Goal: Task Accomplishment & Management: Use online tool/utility

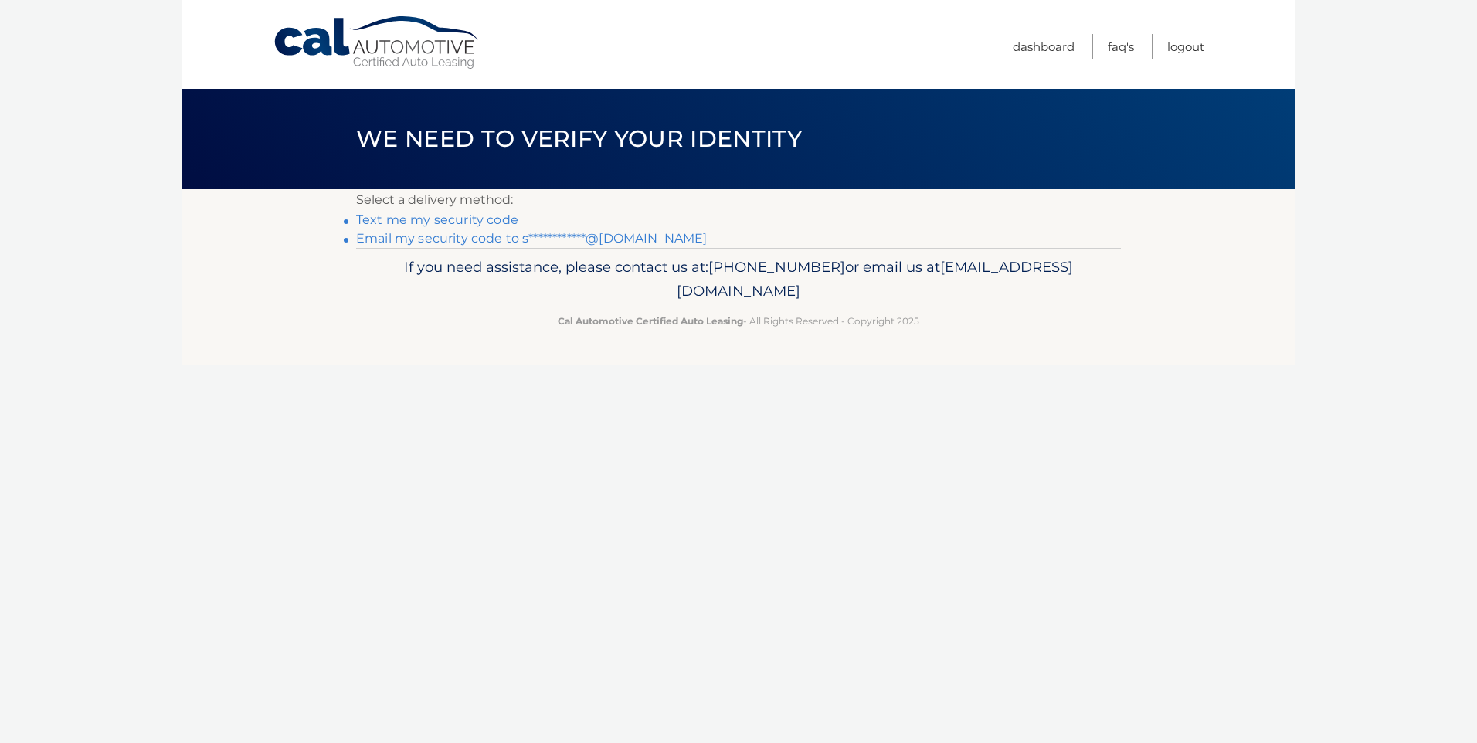
click at [459, 236] on link "**********" at bounding box center [531, 238] width 351 height 15
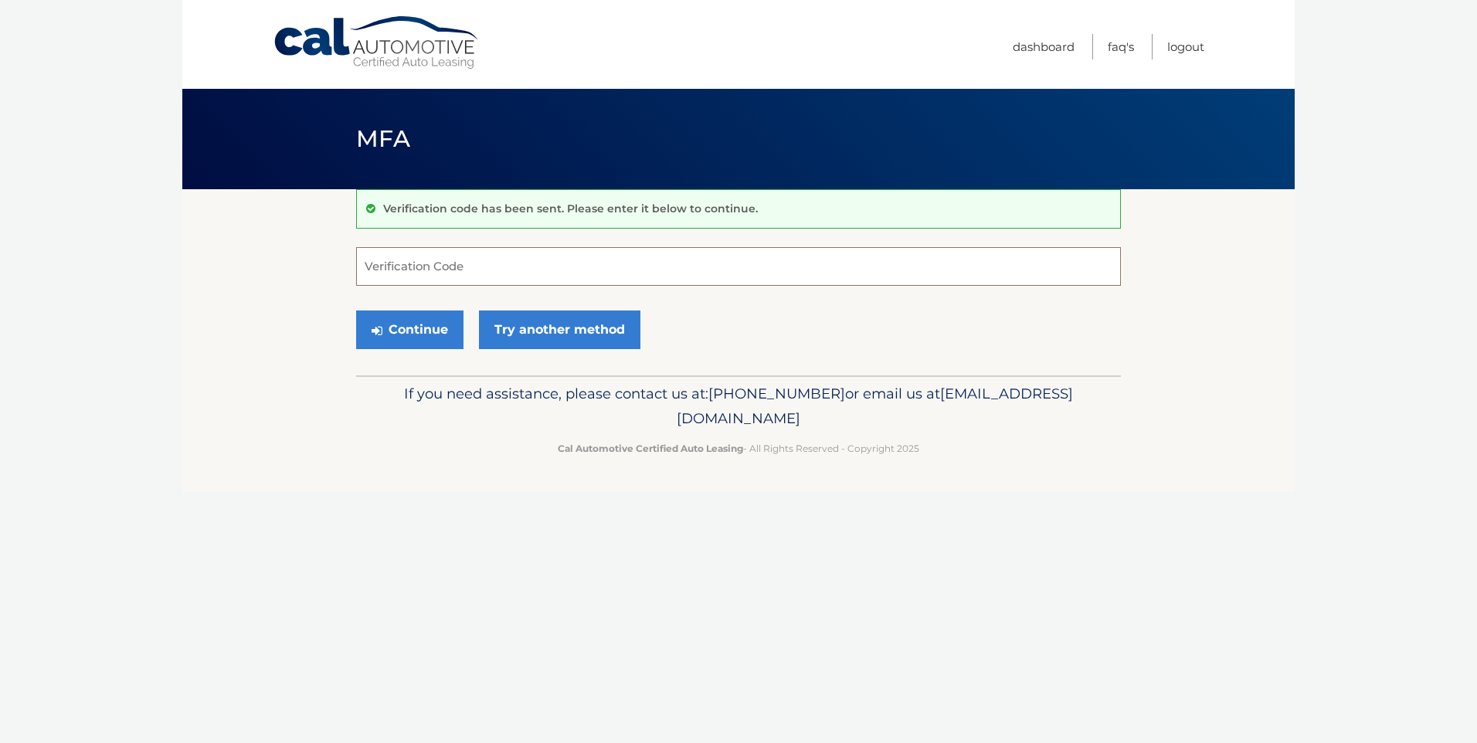
click at [449, 267] on input "Verification Code" at bounding box center [738, 266] width 765 height 39
click at [749, 277] on input "Verification Code" at bounding box center [738, 266] width 765 height 39
paste input "424527"
click at [435, 330] on button "Continue" at bounding box center [409, 330] width 107 height 39
drag, startPoint x: 412, startPoint y: 330, endPoint x: 409, endPoint y: 322, distance: 8.1
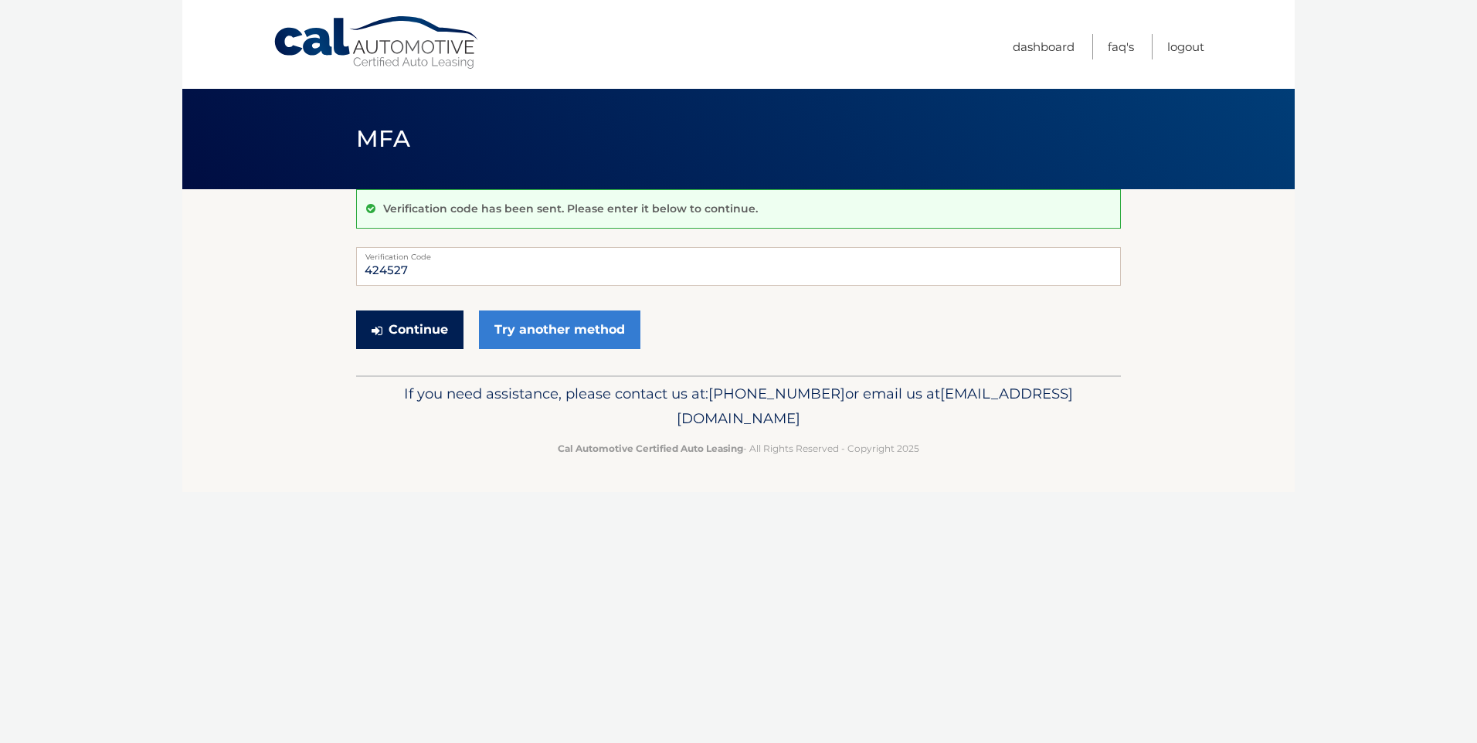
click at [411, 330] on button "Continue" at bounding box center [409, 330] width 107 height 39
click at [431, 276] on input "424527" at bounding box center [738, 266] width 765 height 39
type input "424527"
click at [356, 311] on button "Continue" at bounding box center [409, 330] width 107 height 39
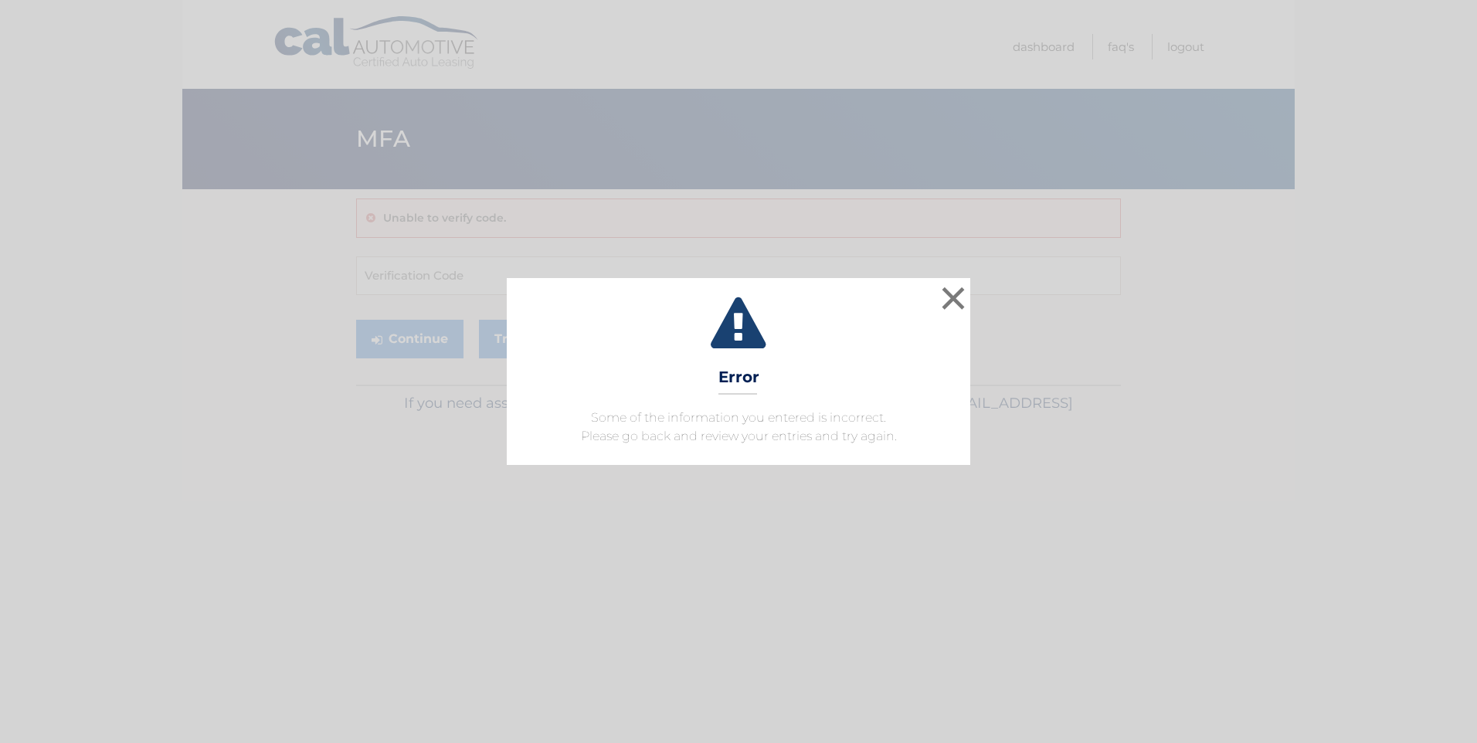
click at [969, 279] on div "× Error Some of the information you entered is incorrect. Please go back and re…" at bounding box center [739, 371] width 464 height 187
click at [953, 302] on button "×" at bounding box center [953, 298] width 31 height 31
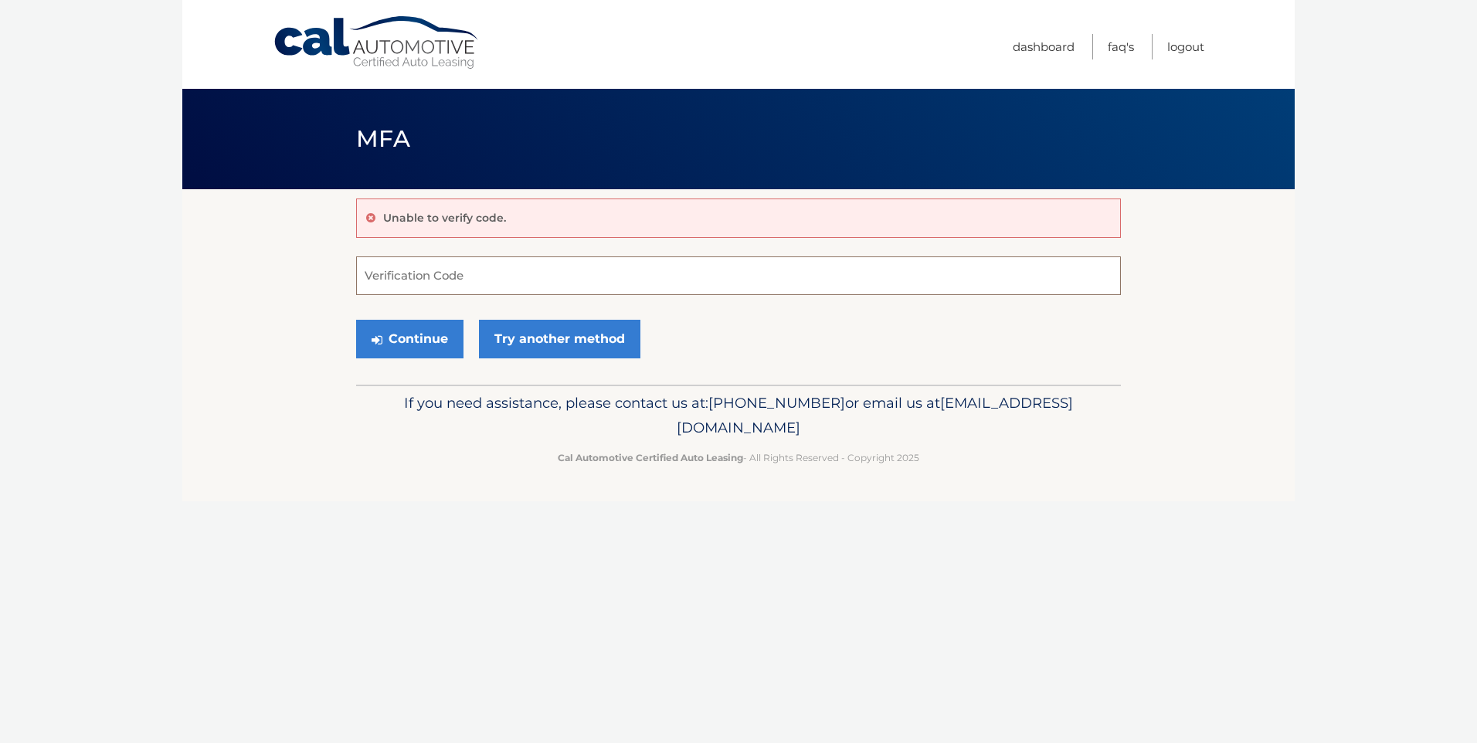
click at [396, 279] on input "Verification Code" at bounding box center [738, 275] width 765 height 39
click at [532, 324] on link "Try another method" at bounding box center [559, 339] width 161 height 39
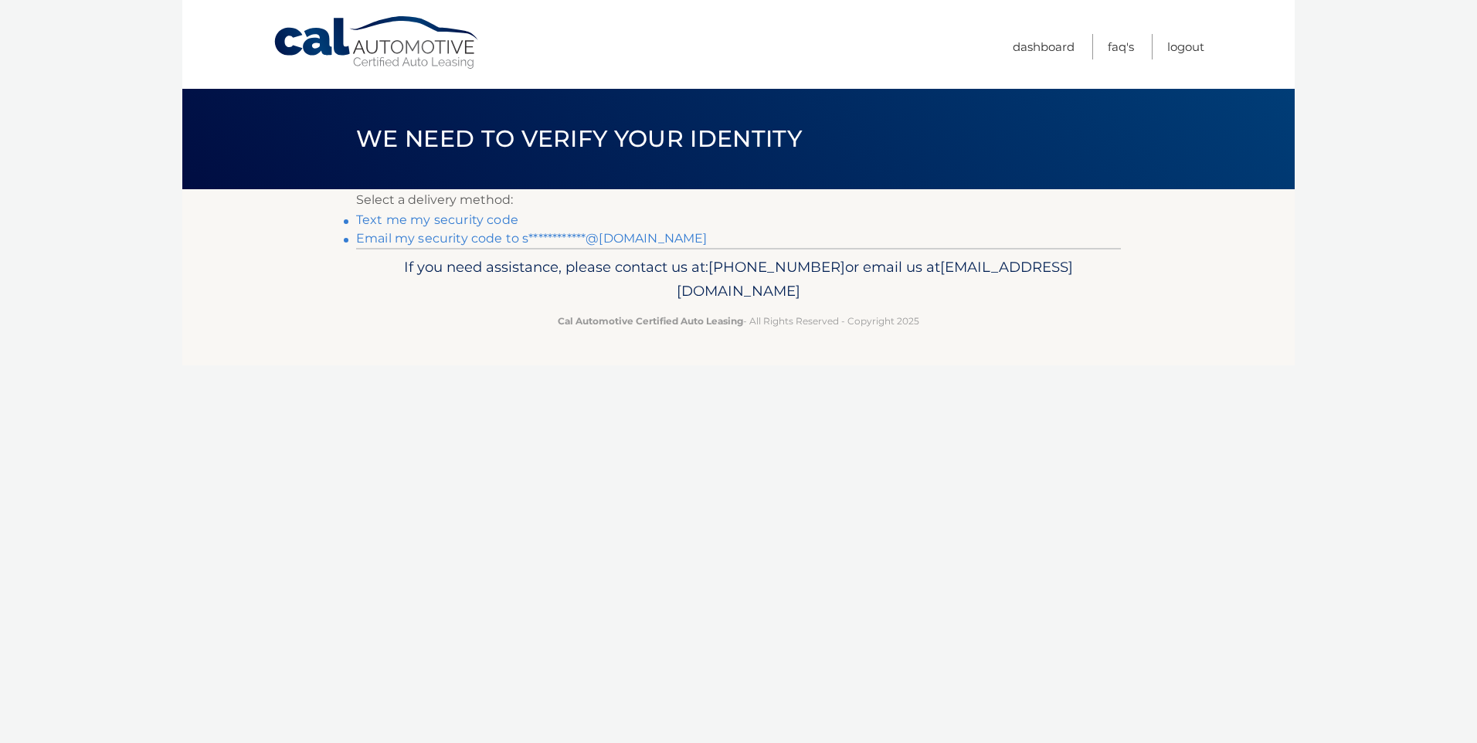
click at [416, 233] on link "**********" at bounding box center [531, 238] width 351 height 15
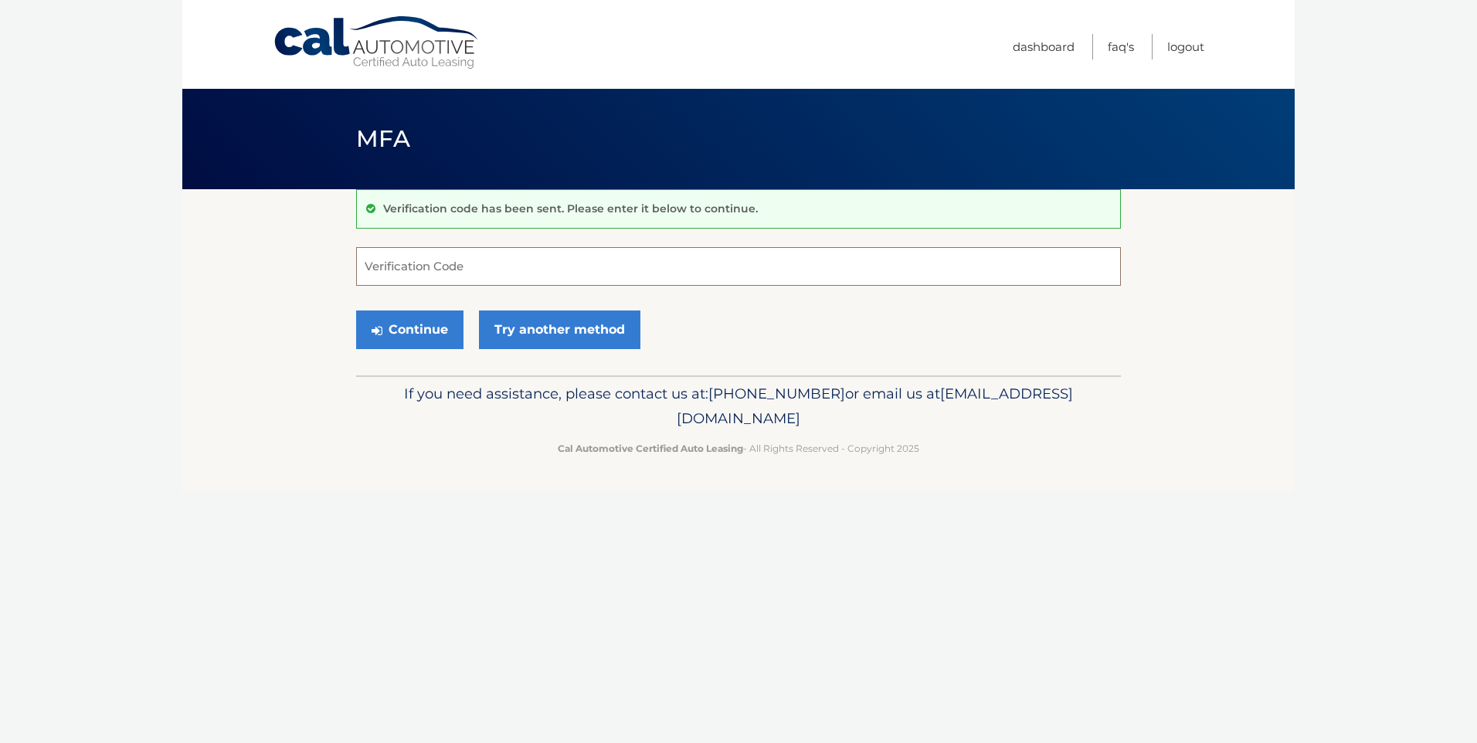
click at [421, 273] on input "Verification Code" at bounding box center [738, 266] width 765 height 39
type input "780571"
click at [416, 326] on button "Continue" at bounding box center [409, 330] width 107 height 39
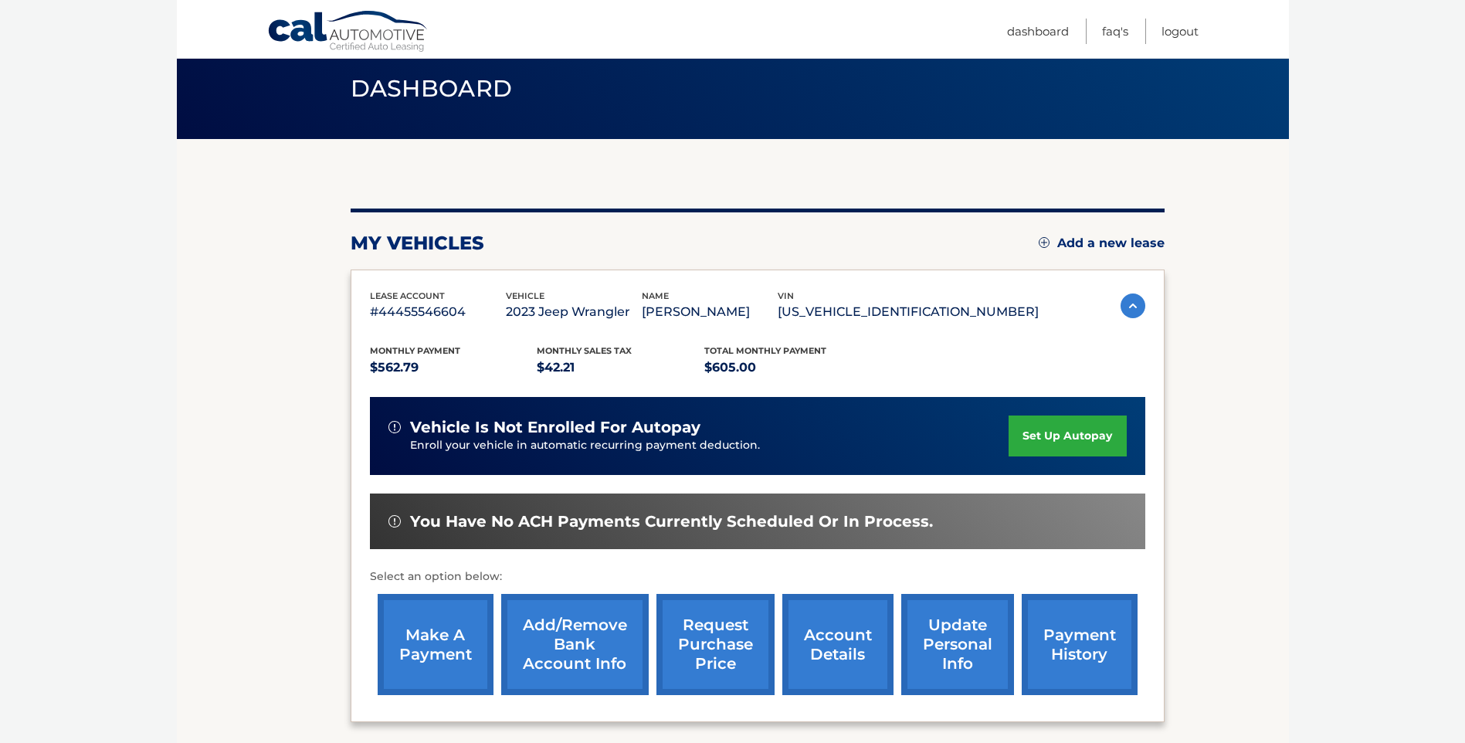
scroll to position [77, 0]
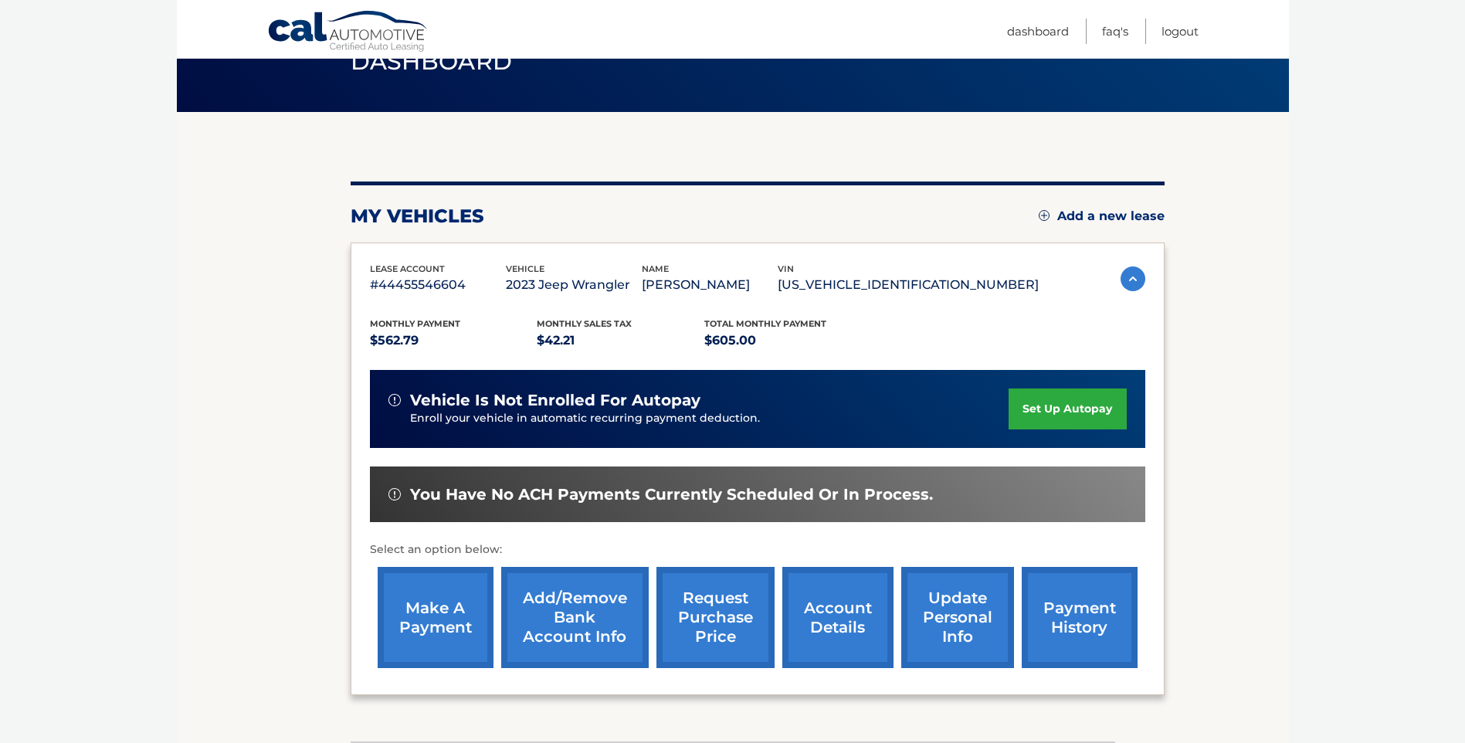
click at [431, 590] on link "make a payment" at bounding box center [436, 617] width 116 height 101
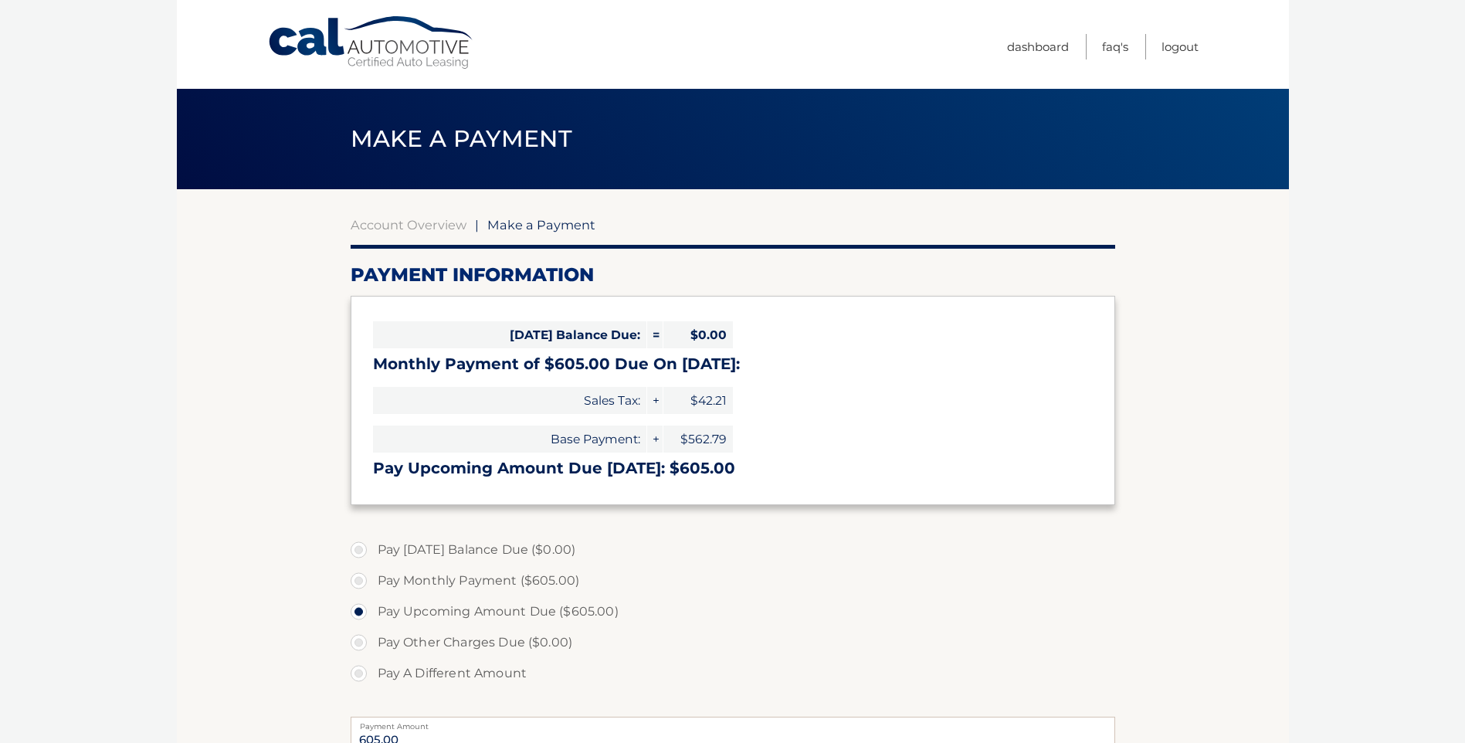
select select "MDVjNTExMzktNThlYi00N2ZiLWFkNmMtZTdhNzUwYjA4NjQy"
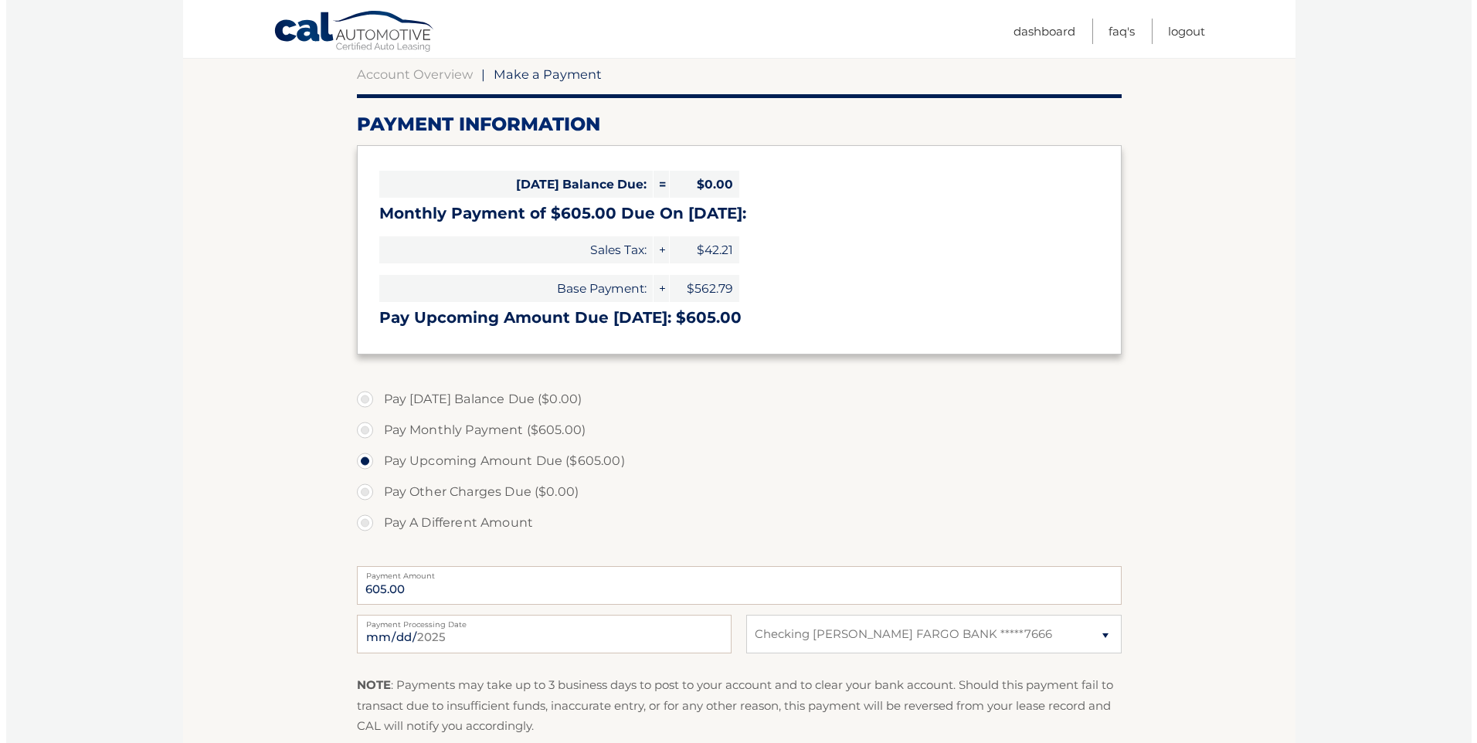
scroll to position [232, 0]
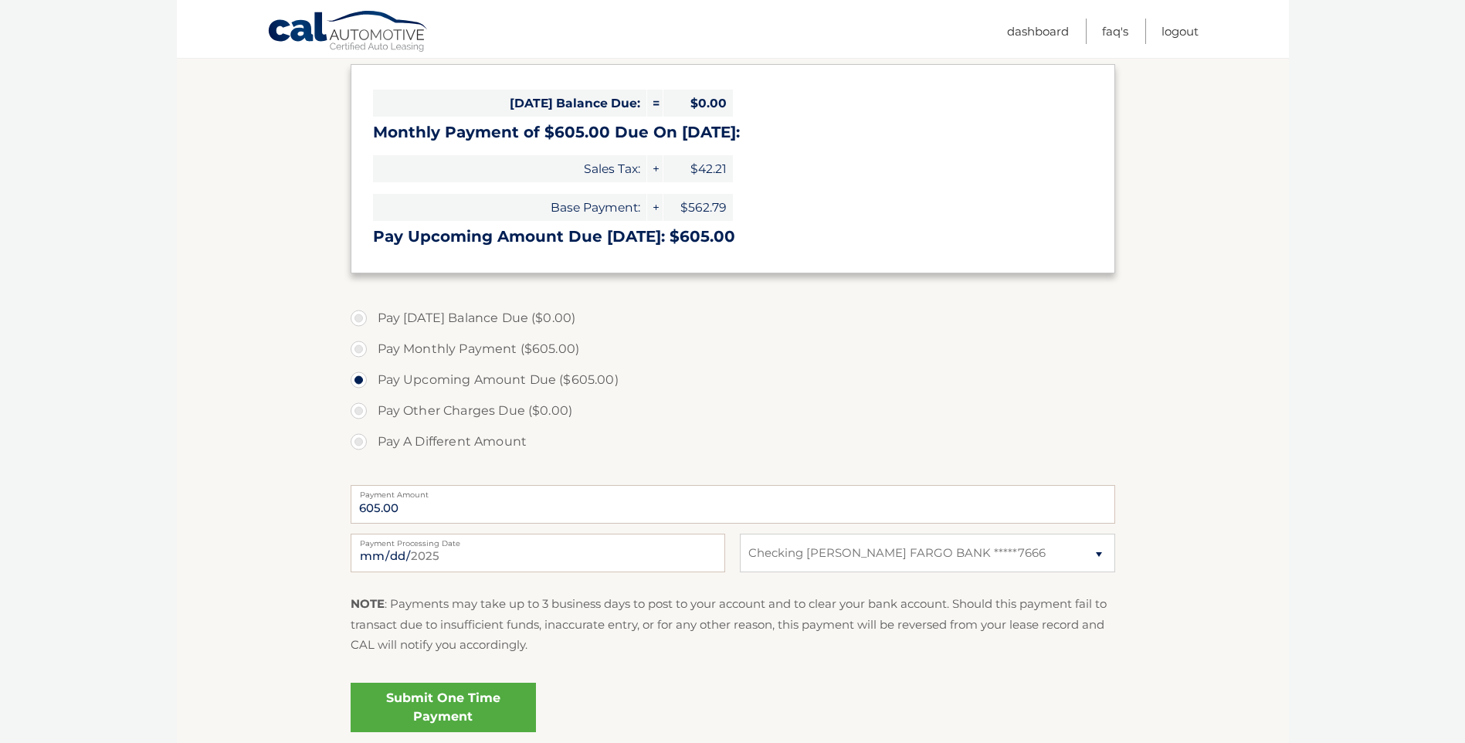
click at [447, 701] on link "Submit One Time Payment" at bounding box center [443, 707] width 185 height 49
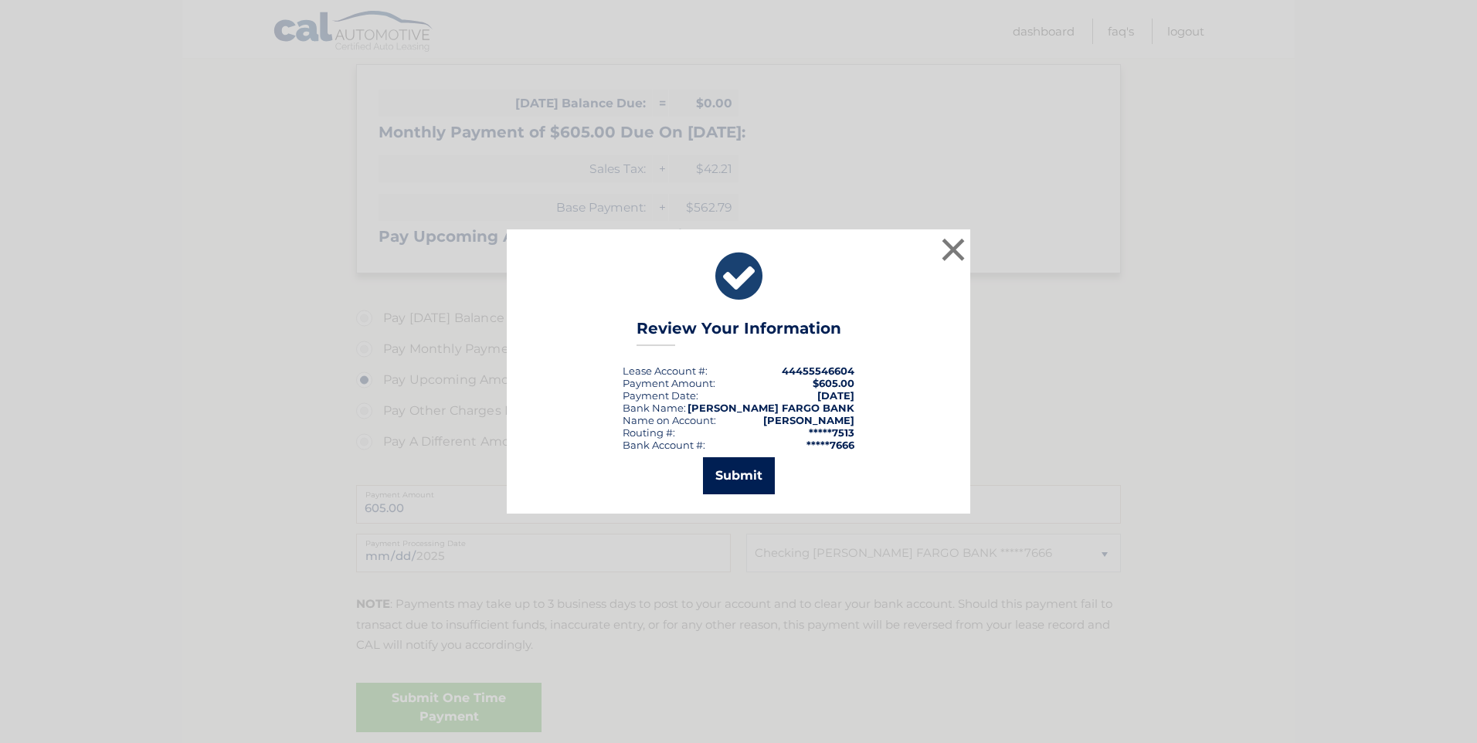
click at [742, 470] on button "Submit" at bounding box center [739, 475] width 72 height 37
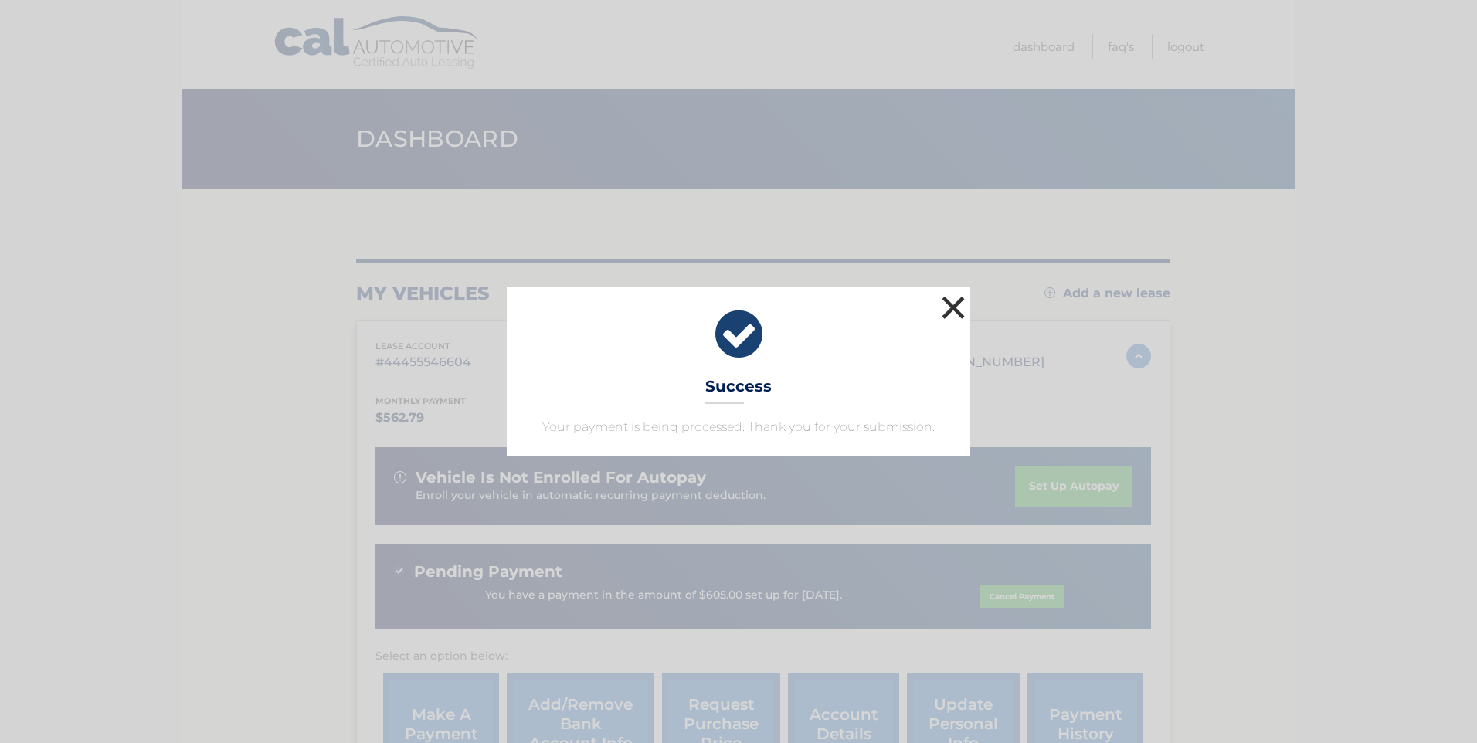
click at [942, 310] on button "×" at bounding box center [953, 307] width 31 height 31
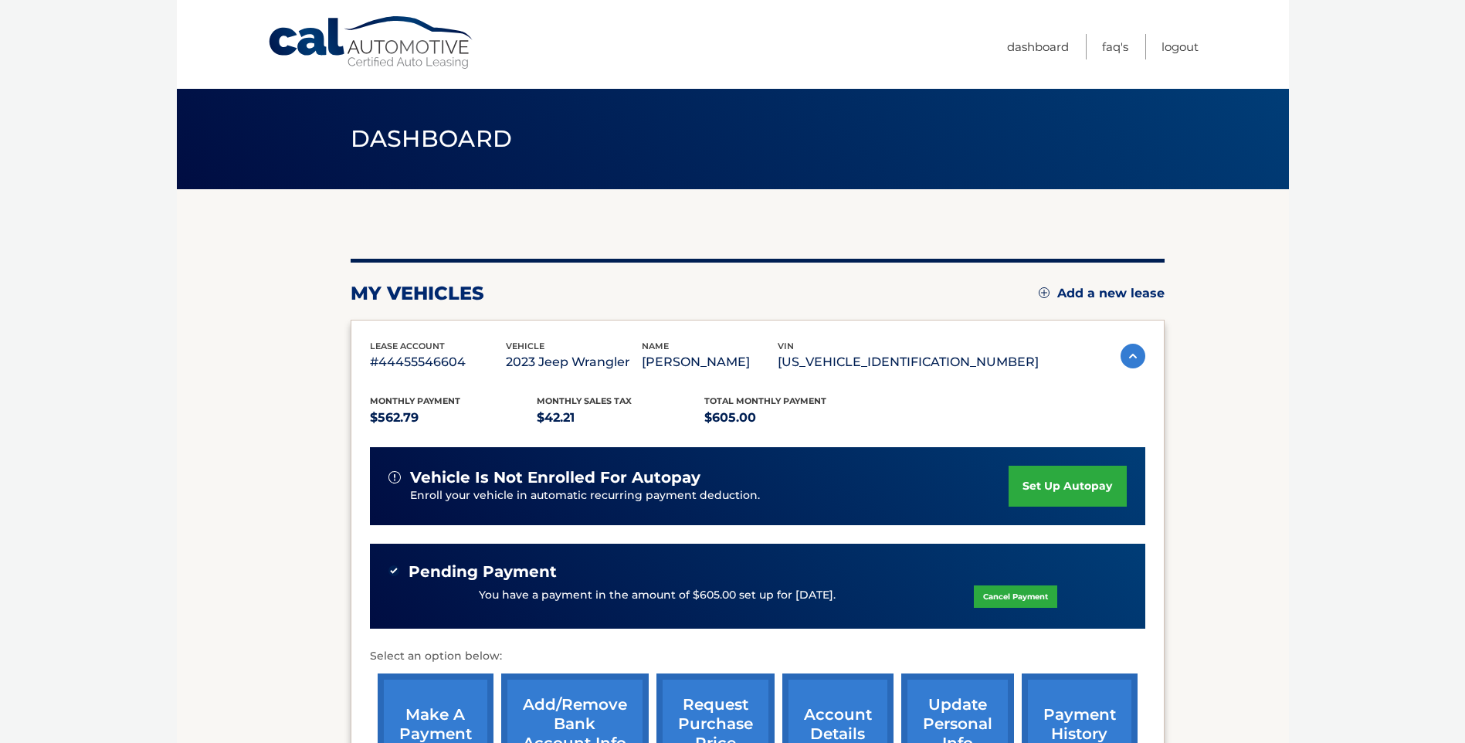
click at [70, 178] on body "Cal Automotive Menu Dashboard FAQ's Logout" at bounding box center [732, 371] width 1465 height 743
click at [1167, 48] on link "Logout" at bounding box center [1180, 46] width 37 height 25
